Goal: Information Seeking & Learning: Understand process/instructions

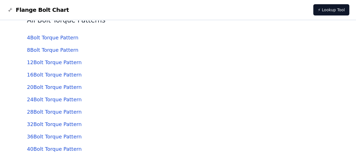
scroll to position [1212, 0]
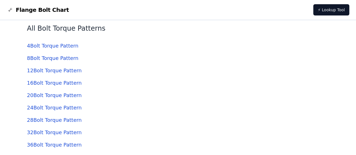
click at [50, 58] on link "8 Bolt Torque Pattern" at bounding box center [52, 58] width 51 height 6
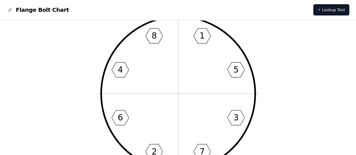
scroll to position [28, 0]
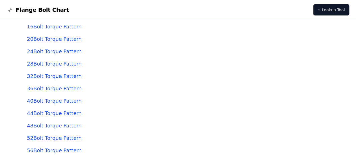
scroll to position [1240, 0]
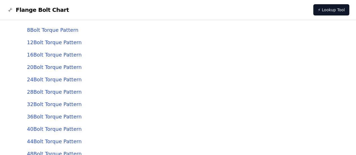
click at [61, 55] on link "16 Bolt Torque Pattern" at bounding box center [54, 55] width 55 height 6
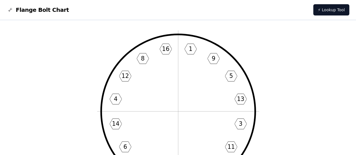
scroll to position [28, 0]
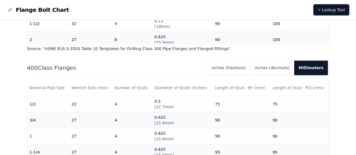
scroll to position [424, 0]
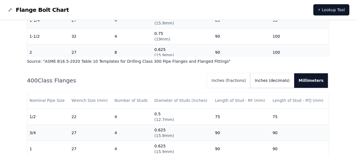
click at [283, 83] on button "Inches (decimals)" at bounding box center [272, 80] width 44 height 15
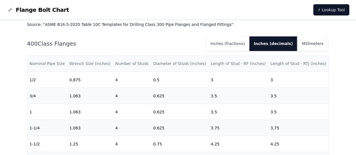
scroll to position [452, 0]
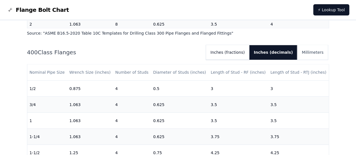
click at [236, 57] on button "Inches (fractions)" at bounding box center [227, 52] width 43 height 15
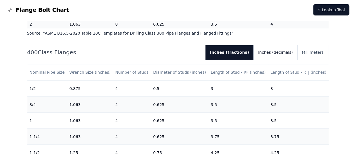
click at [272, 53] on button "Inches (decimals)" at bounding box center [276, 52] width 44 height 15
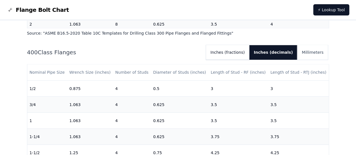
click at [243, 53] on button "Inches (fractions)" at bounding box center [227, 52] width 43 height 15
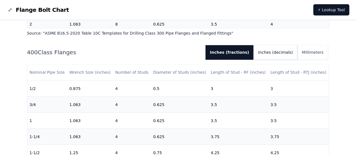
click at [272, 51] on button "Inches (decimals)" at bounding box center [276, 52] width 44 height 15
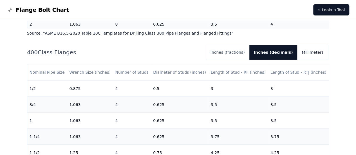
click at [312, 53] on button "Millimeters" at bounding box center [312, 52] width 31 height 15
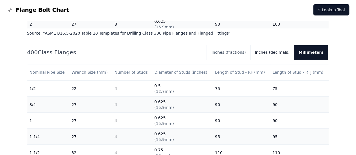
click at [282, 50] on button "Inches (decimals)" at bounding box center [272, 52] width 44 height 15
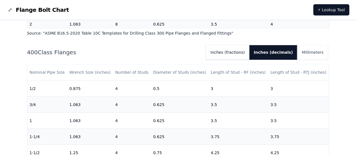
click at [237, 52] on button "Inches (fractions)" at bounding box center [227, 52] width 43 height 15
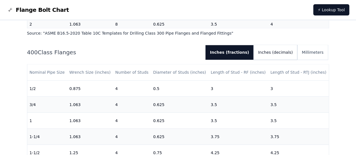
click at [284, 53] on button "Inches (decimals)" at bounding box center [276, 52] width 44 height 15
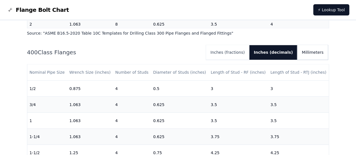
click at [314, 53] on button "Millimeters" at bounding box center [312, 52] width 31 height 15
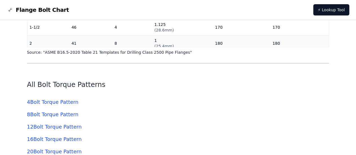
scroll to position [1154, 0]
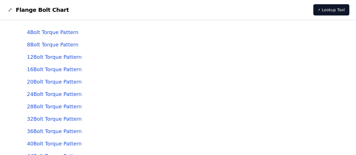
scroll to position [1238, 0]
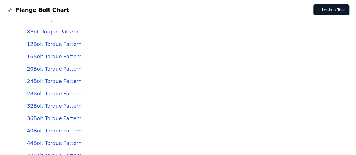
click at [49, 67] on link "20 Bolt Torque Pattern" at bounding box center [54, 69] width 55 height 6
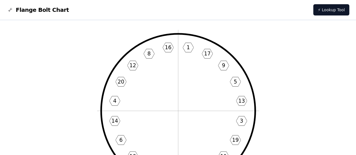
scroll to position [28, 0]
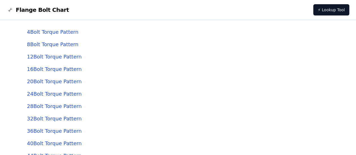
scroll to position [1238, 0]
click at [59, 68] on link "20 Bolt Torque Pattern" at bounding box center [54, 69] width 55 height 6
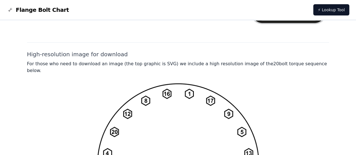
scroll to position [371, 0]
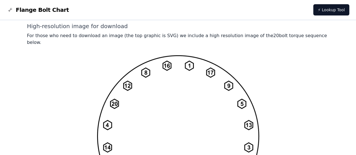
click at [214, 91] on img at bounding box center [178, 136] width 162 height 162
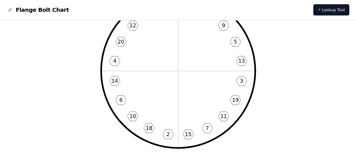
scroll to position [61, 0]
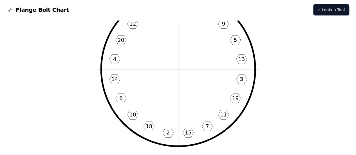
drag, startPoint x: 190, startPoint y: 82, endPoint x: 90, endPoint y: 90, distance: 100.7
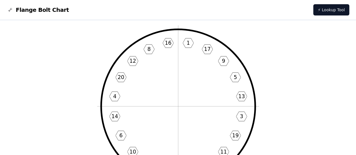
scroll to position [33, 0]
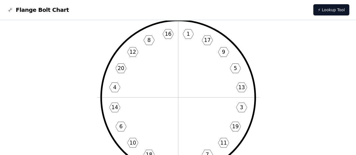
click at [132, 77] on icon "1 17 9 5 13 3 19 11 7 15 2 18 10 6 14 4 20 12 8 16" at bounding box center [178, 97] width 162 height 162
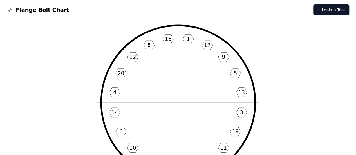
scroll to position [56, 0]
